Goal: Find specific page/section: Find specific page/section

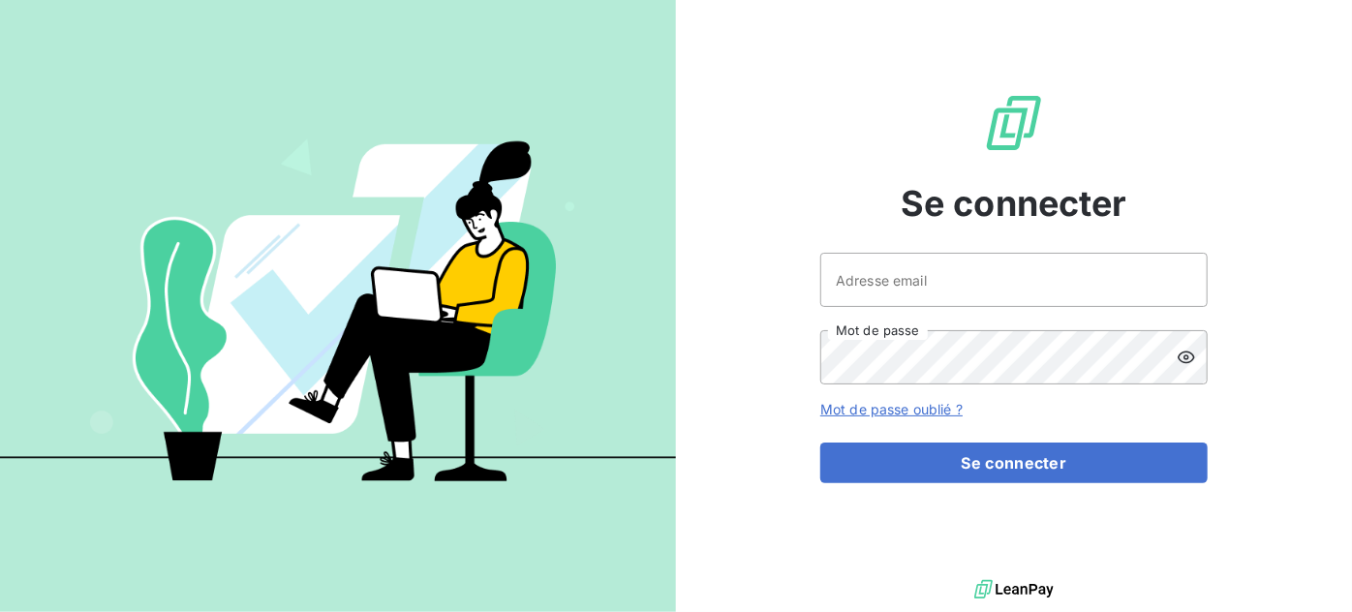
click at [0, 611] on div at bounding box center [0, 612] width 0 height 0
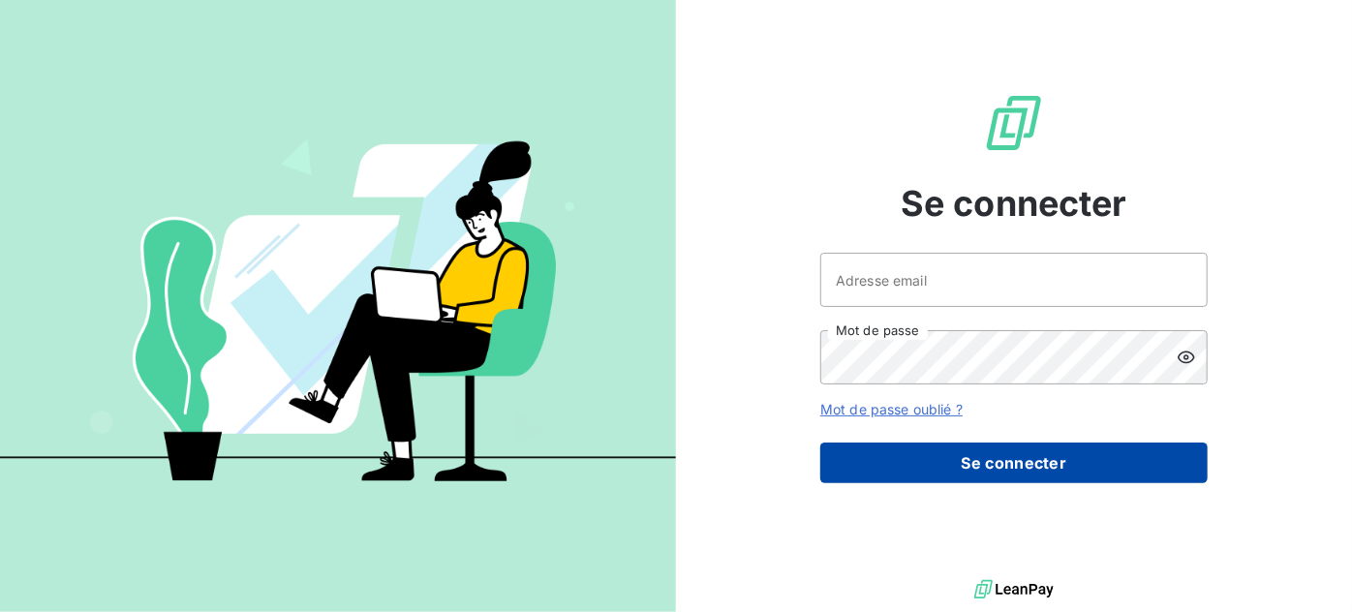
type input "[EMAIL_ADDRESS][DOMAIN_NAME]"
click at [1063, 459] on button "Se connecter" at bounding box center [1015, 463] width 388 height 41
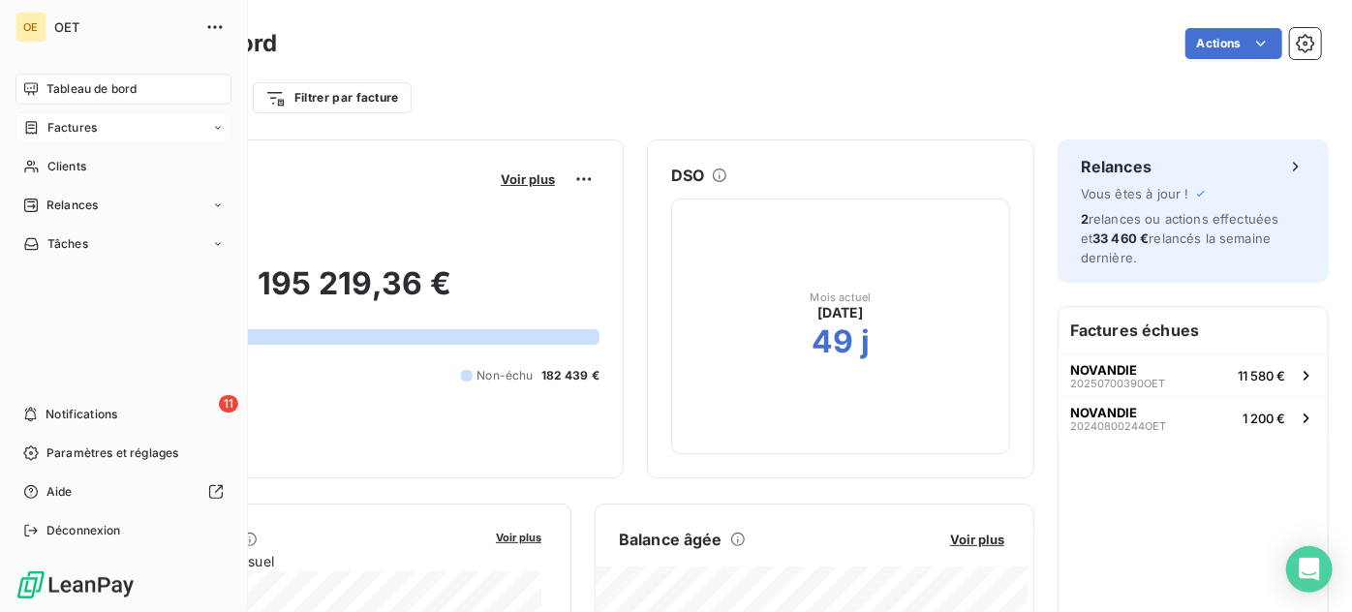
drag, startPoint x: 26, startPoint y: 143, endPoint x: 31, endPoint y: 130, distance: 14.4
click at [31, 130] on nav "Tableau de bord Factures Clients Relances Tâches" at bounding box center [124, 167] width 216 height 186
click at [31, 130] on icon at bounding box center [31, 128] width 16 height 16
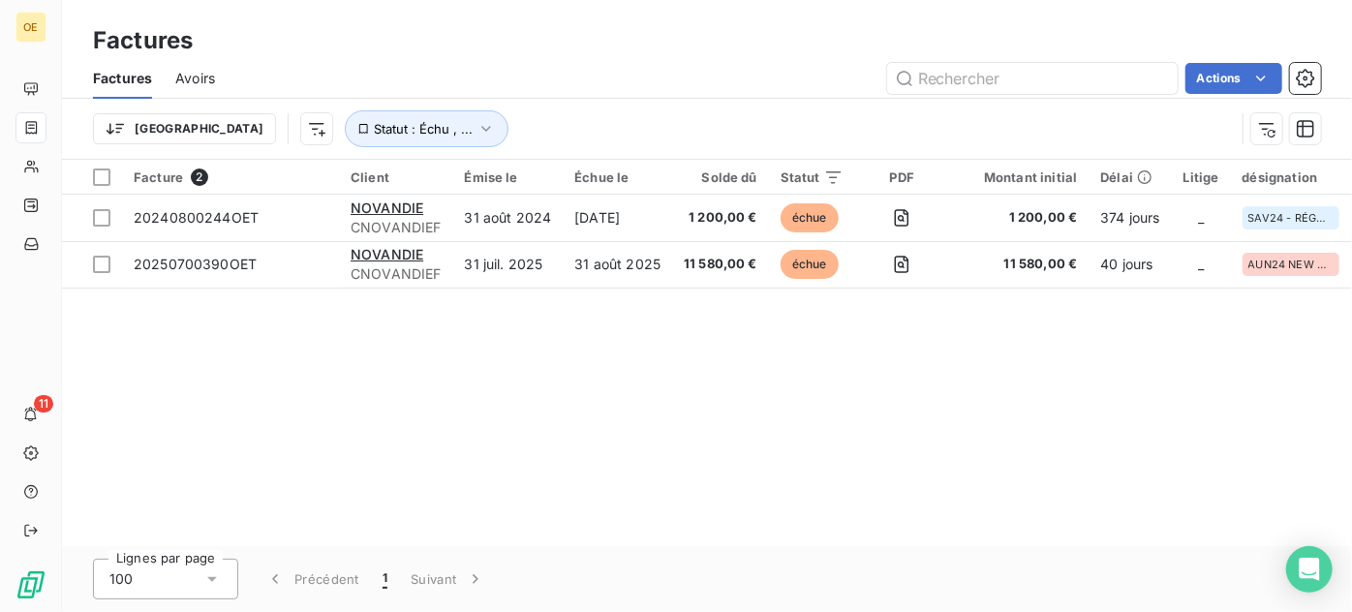
click at [426, 352] on div "Facture 2 Client Émise le Échue le Solde dû Statut PDF Montant initial Délai Li…" at bounding box center [707, 353] width 1290 height 387
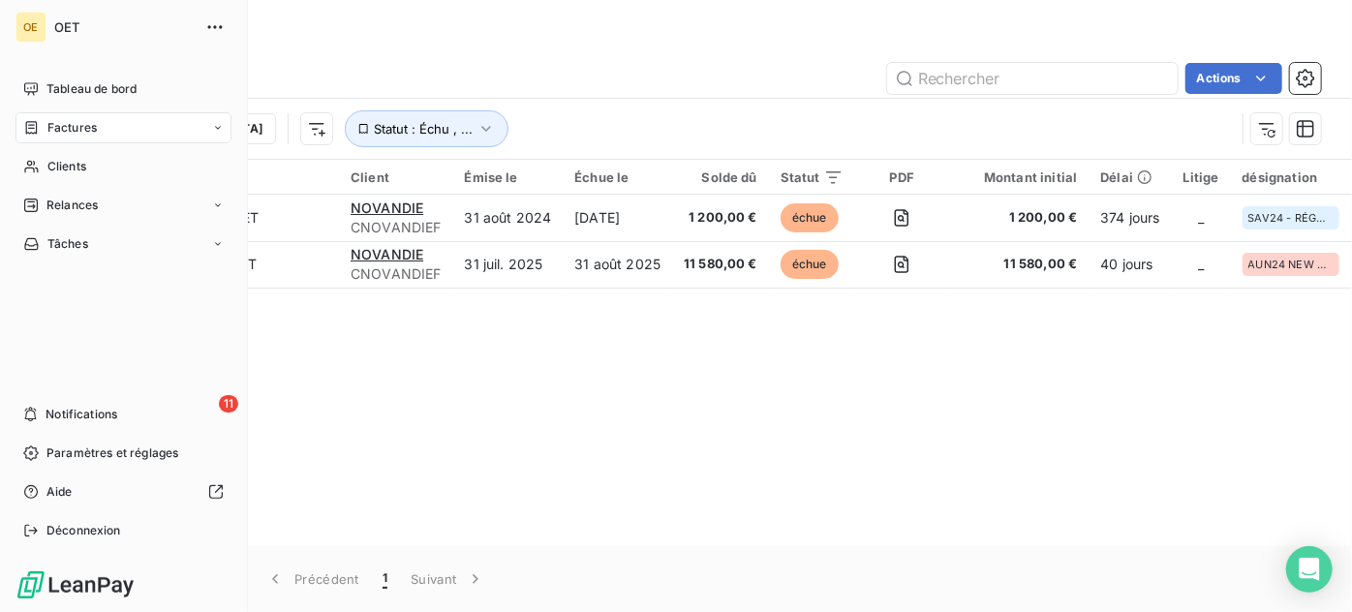
click at [65, 129] on span "Factures" at bounding box center [71, 127] width 49 height 17
